Goal: Task Accomplishment & Management: Use online tool/utility

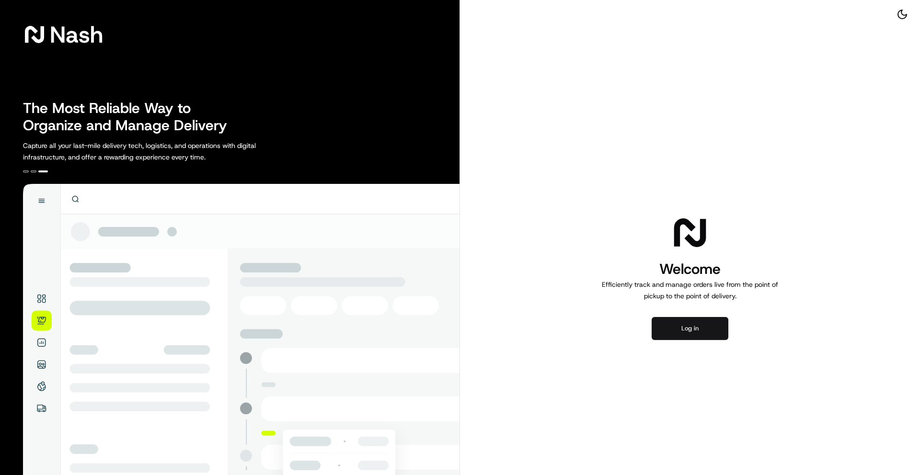
click at [692, 327] on button "Log in" at bounding box center [690, 328] width 77 height 23
